Goal: Use online tool/utility

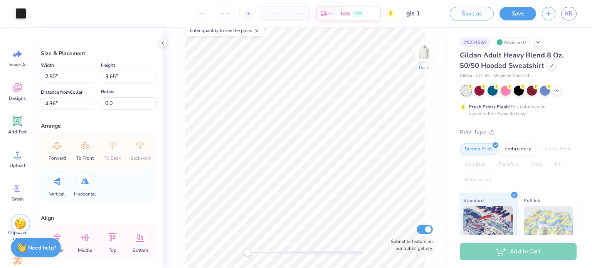
type input "1.64"
type input "2.39"
type input "1.47"
type input "3.65"
type input "4.32"
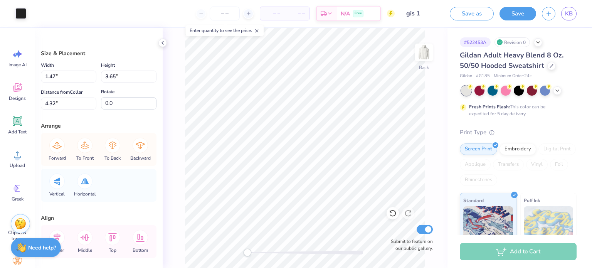
type input "1.03"
type input "2.56"
type input "1.64"
type input "2.39"
type input "1.50"
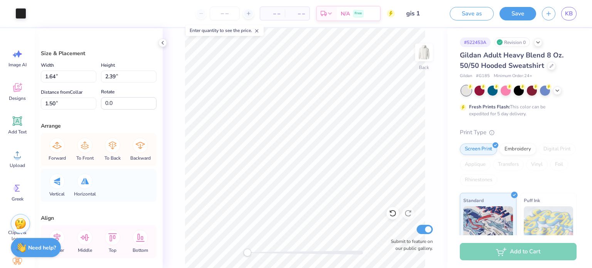
type input "1.03"
type input "2.56"
type input "1.42"
type input "3.14"
type input "3.68"
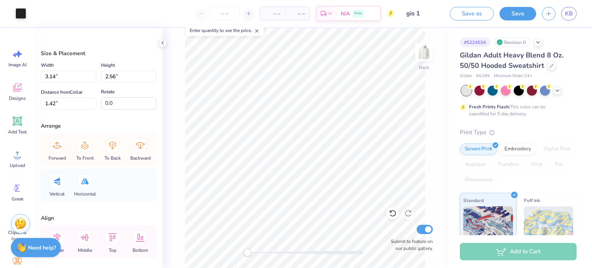
type input "4.32"
type input "1.45"
type input "1.69"
type input "6.31"
type input "1.03"
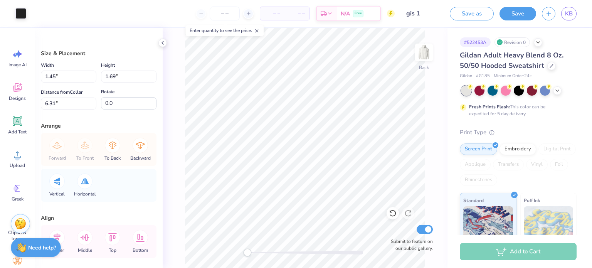
type input "2.56"
type input "2.41"
type input "0.88"
type input "2.18"
type input "2.78"
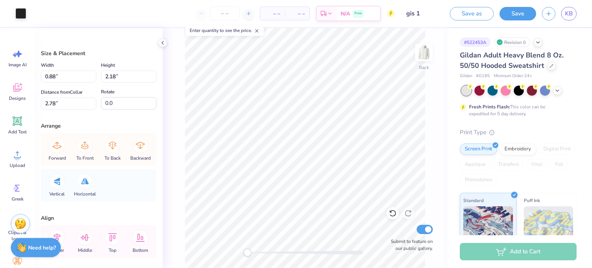
type input "1.45"
type input "1.69"
type input "3.00"
type input "1.57"
type input "1.84"
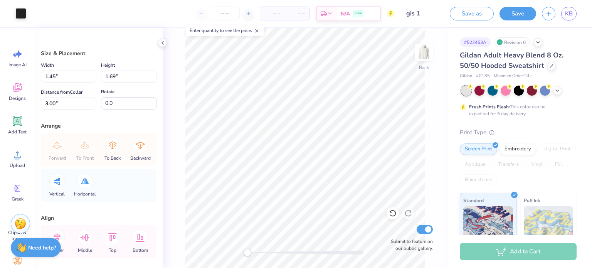
type input "2.86"
type input "0.88"
type input "2.18"
type input "2.78"
type input "0.76"
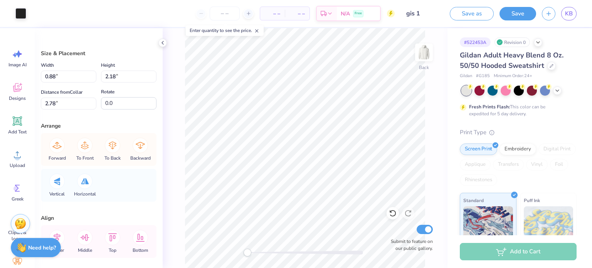
type input "1.88"
type input "1.37"
type input "1.99"
type input "2.81"
type input "1.19"
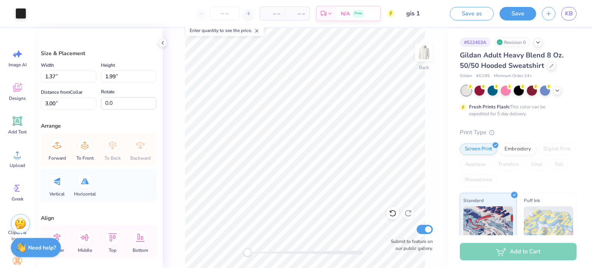
type input "1.73"
type input "1.21"
type input "1.76"
type input "1.35"
type input "1.97"
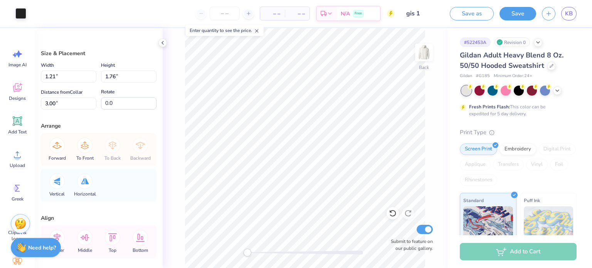
type input "2.79"
type input "1.96"
type input "1.24"
type input "1.81"
type input "1.29"
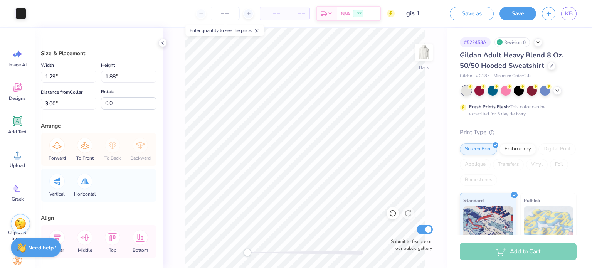
type input "1.88"
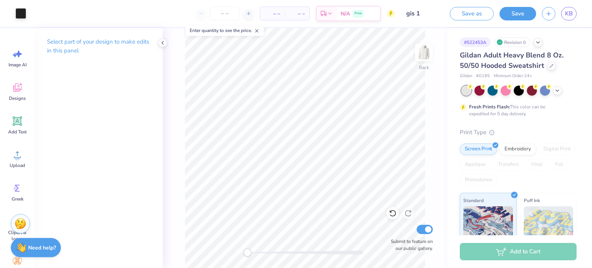
click at [168, 44] on div "Back Submit to feature on our public gallery." at bounding box center [305, 148] width 285 height 240
click at [422, 57] on img at bounding box center [423, 52] width 31 height 31
